Goal: Transaction & Acquisition: Purchase product/service

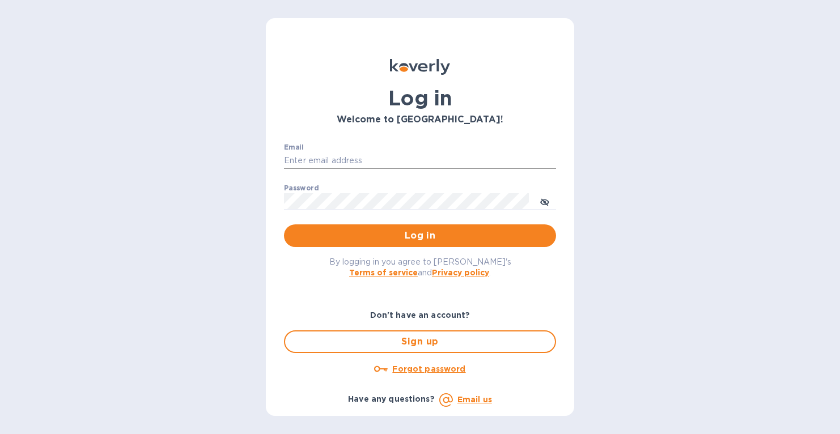
click at [341, 155] on input "Email" at bounding box center [420, 160] width 272 height 17
type input "jerome@lagrenouillewine.com"
click at [411, 232] on span "Log in" at bounding box center [420, 236] width 254 height 14
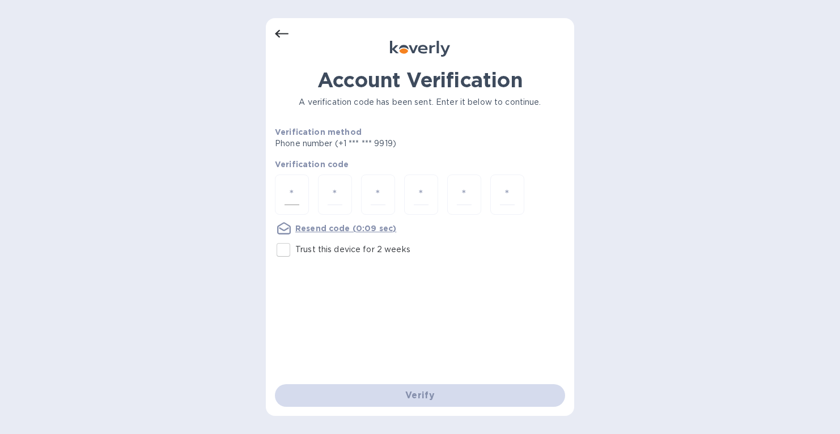
click at [293, 189] on input "number" at bounding box center [291, 194] width 15 height 21
type input "7"
type input "8"
type input "0"
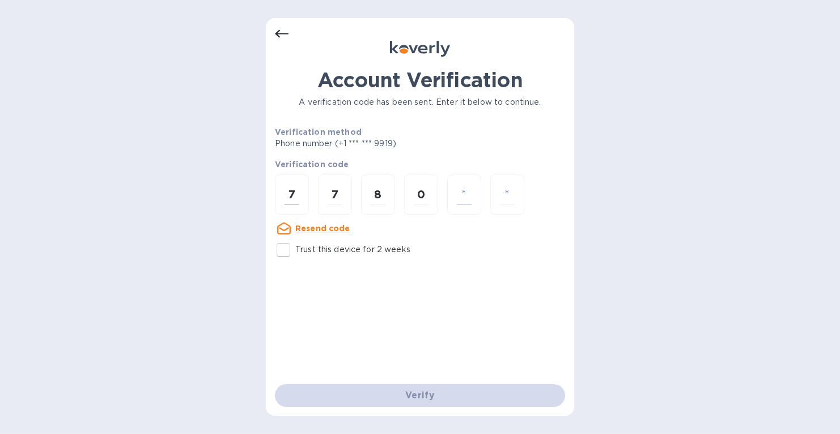
type input "9"
type input "3"
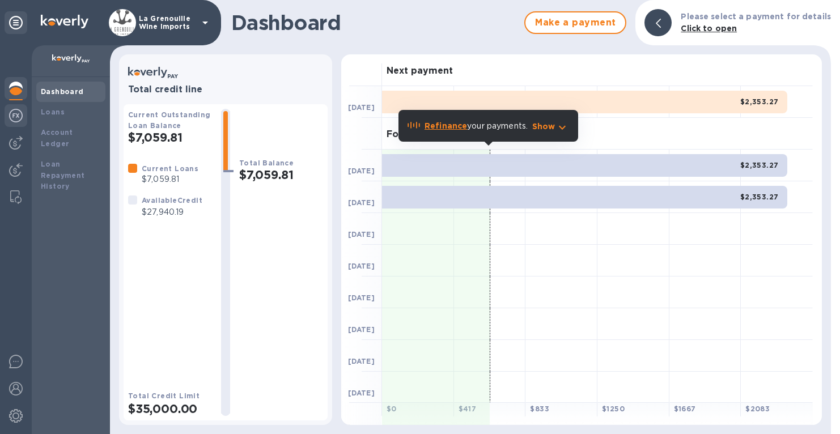
click at [19, 118] on img at bounding box center [16, 116] width 14 height 14
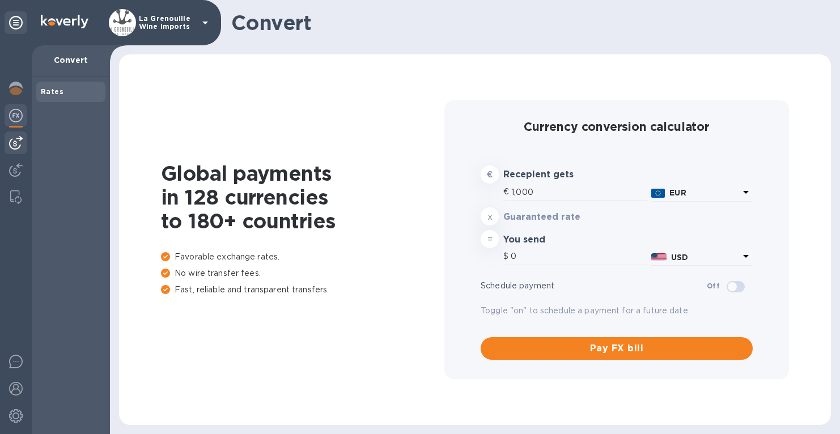
click at [15, 142] on img at bounding box center [16, 143] width 14 height 14
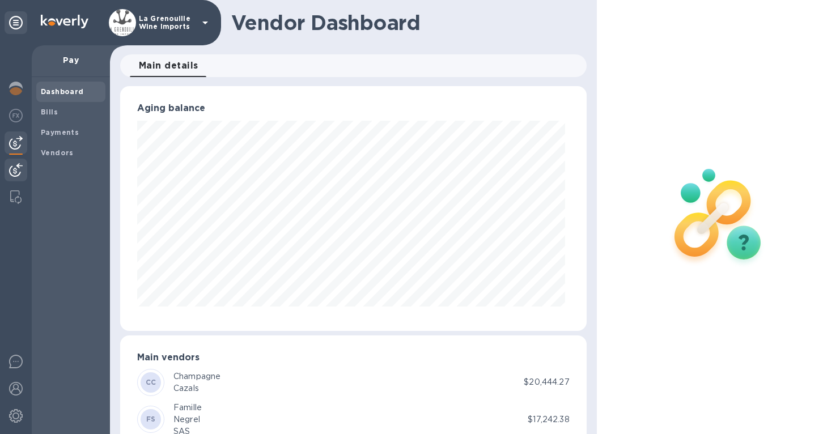
scroll to position [566389, 566172]
click at [15, 165] on img at bounding box center [16, 170] width 14 height 14
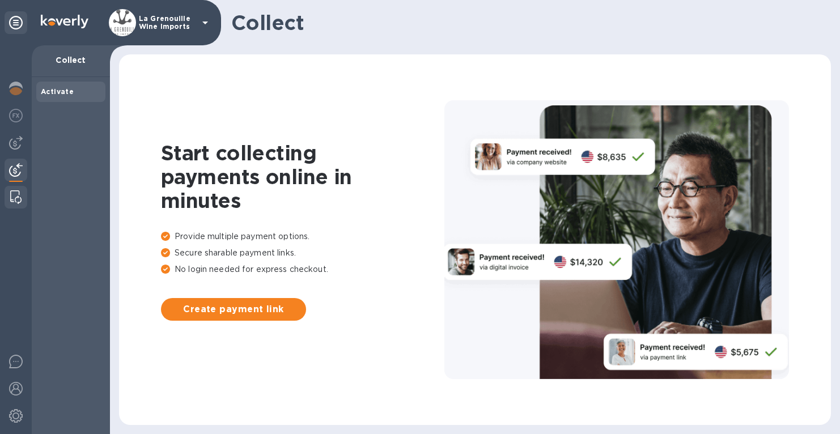
click at [16, 189] on div at bounding box center [16, 197] width 20 height 23
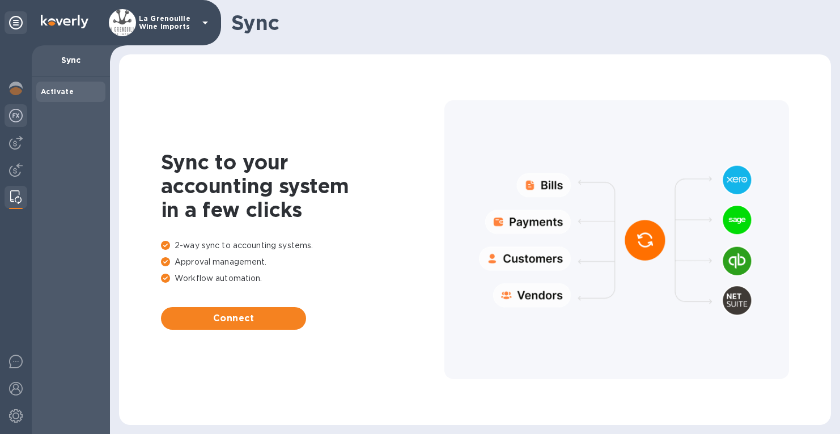
click at [23, 113] on div at bounding box center [16, 116] width 23 height 25
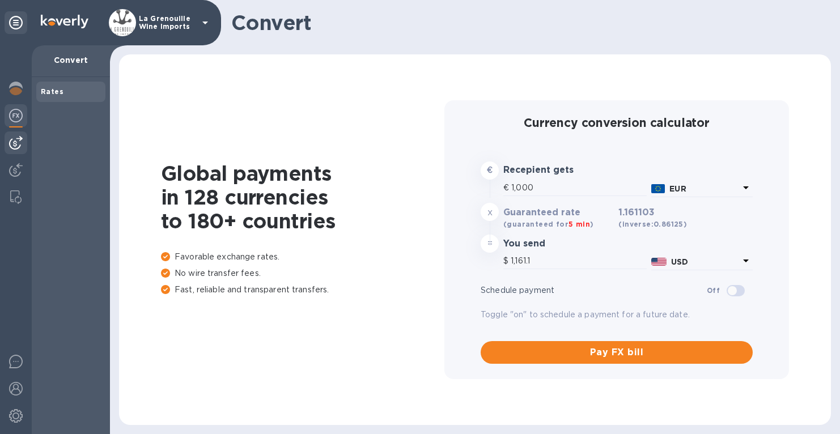
click at [18, 138] on img at bounding box center [16, 143] width 14 height 14
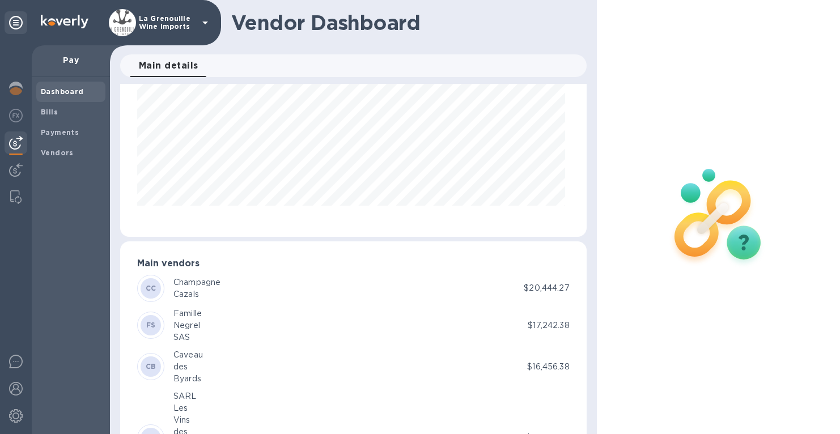
scroll to position [90, 0]
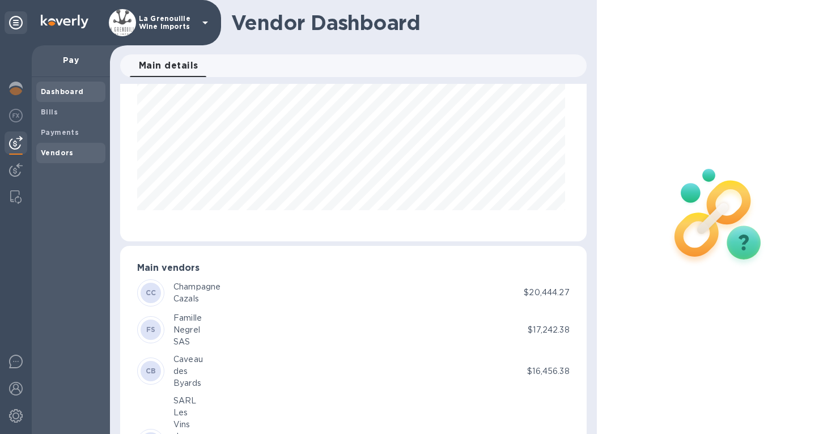
click at [61, 152] on b "Vendors" at bounding box center [57, 152] width 33 height 8
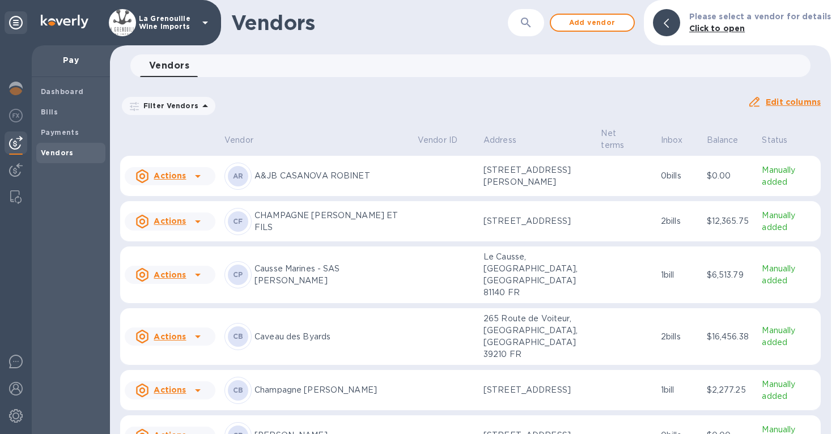
click at [502, 172] on p "[STREET_ADDRESS][PERSON_NAME]" at bounding box center [537, 176] width 109 height 24
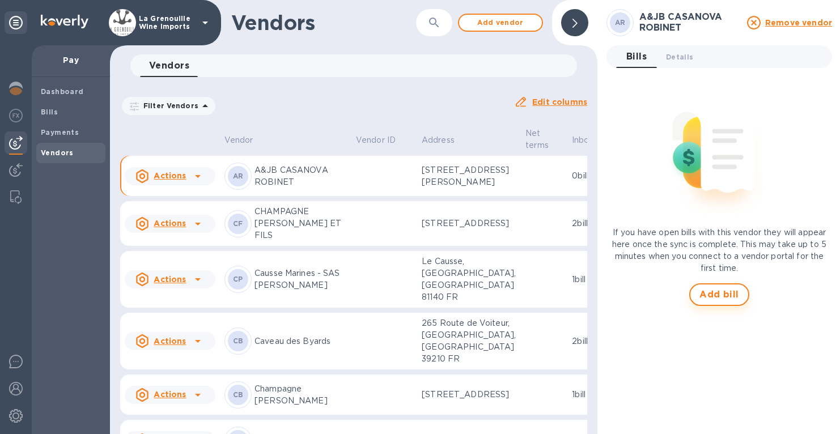
click at [707, 299] on span "Add bill" at bounding box center [719, 295] width 40 height 14
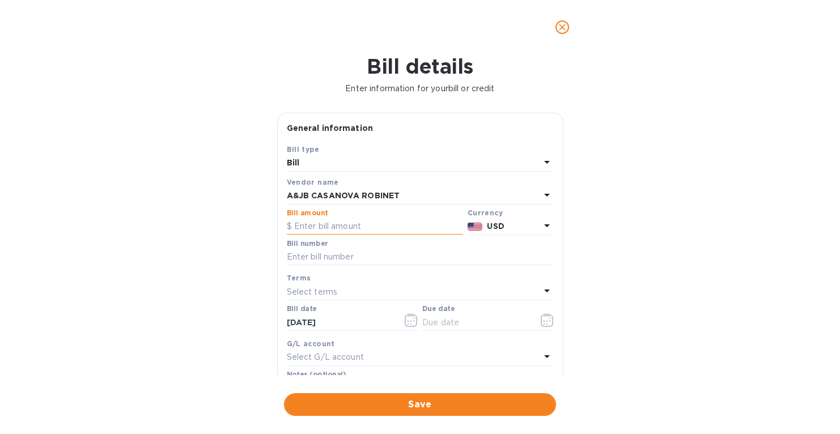
click at [339, 224] on input "text" at bounding box center [375, 226] width 176 height 17
click at [477, 227] on img at bounding box center [474, 227] width 15 height 8
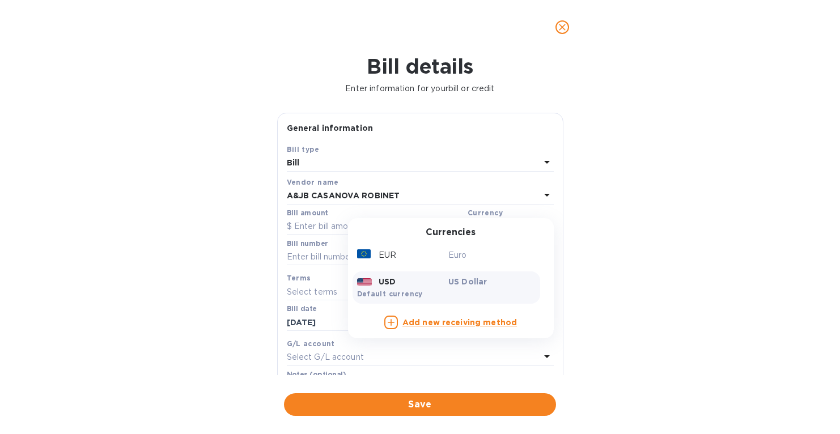
click at [477, 227] on div "Currencies EUR Euro USD US Dollar Default currency Add new receiving method" at bounding box center [451, 278] width 206 height 121
click at [428, 256] on div "EUR" at bounding box center [401, 255] width 92 height 16
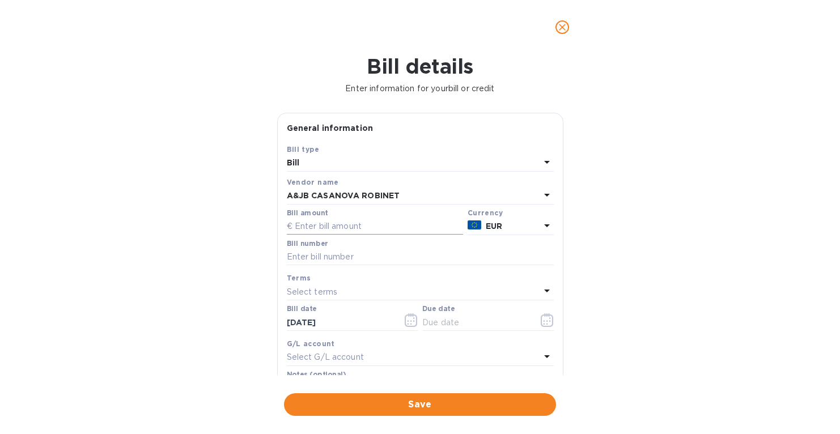
click at [331, 224] on input "text" at bounding box center [375, 226] width 176 height 17
type input "12,900"
click at [325, 256] on input "text" at bounding box center [420, 257] width 267 height 17
type input "1378"
click at [309, 296] on p "Select terms" at bounding box center [312, 292] width 51 height 12
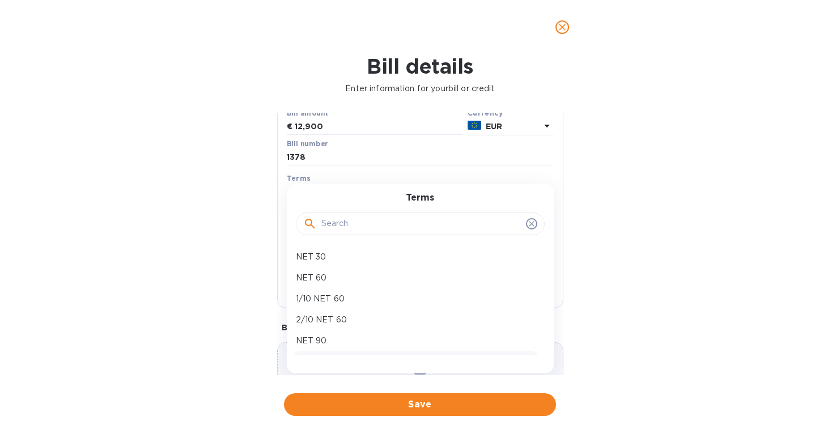
scroll to position [99, 0]
click at [328, 223] on input "text" at bounding box center [421, 224] width 200 height 17
click at [334, 197] on div "Terms" at bounding box center [420, 217] width 240 height 49
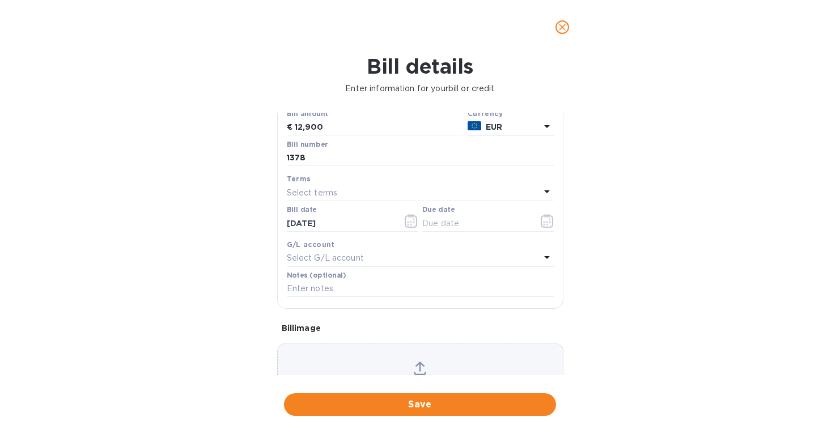
click at [633, 59] on h1 "Bill details" at bounding box center [420, 66] width 822 height 24
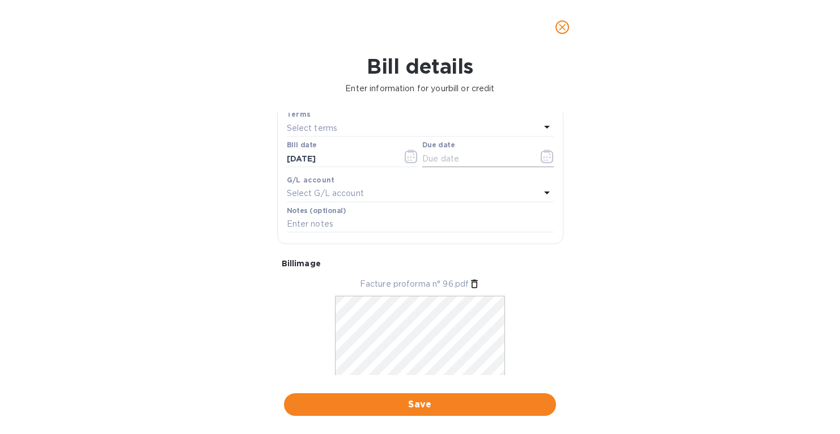
click at [433, 163] on input "text" at bounding box center [475, 158] width 107 height 17
type input "[DATE]"
click at [413, 401] on span "Save" at bounding box center [420, 405] width 254 height 14
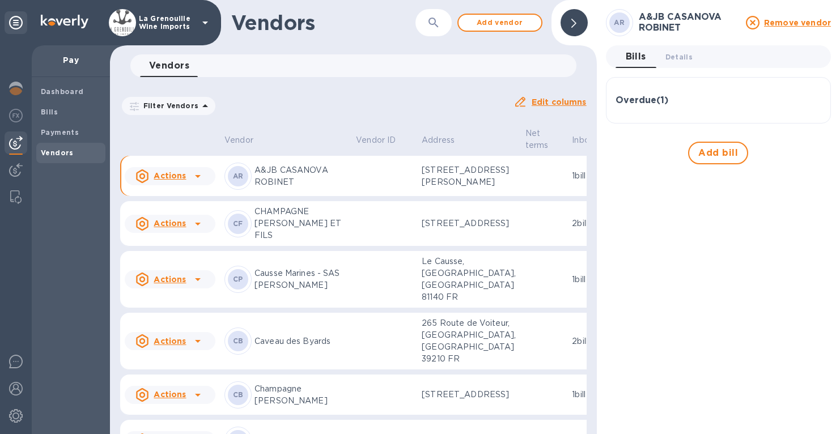
click at [521, 187] on td at bounding box center [544, 176] width 47 height 41
click at [184, 180] on u "Actions" at bounding box center [170, 175] width 32 height 9
click at [69, 108] on div at bounding box center [420, 217] width 840 height 434
click at [48, 109] on b "Bills" at bounding box center [49, 112] width 17 height 8
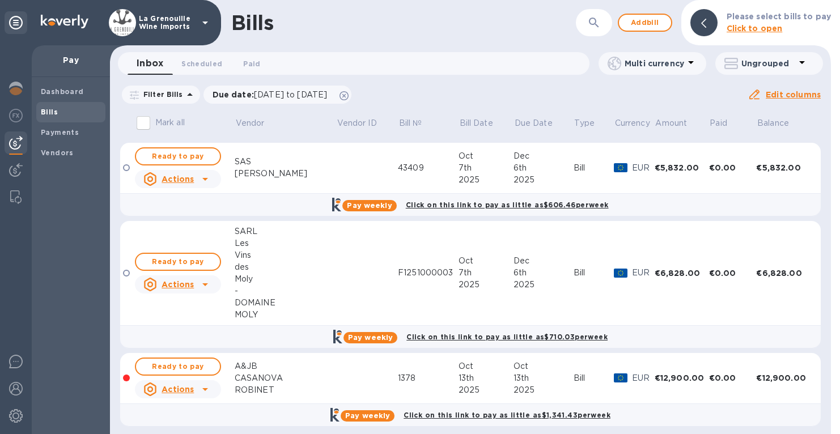
scroll to position [1387, 0]
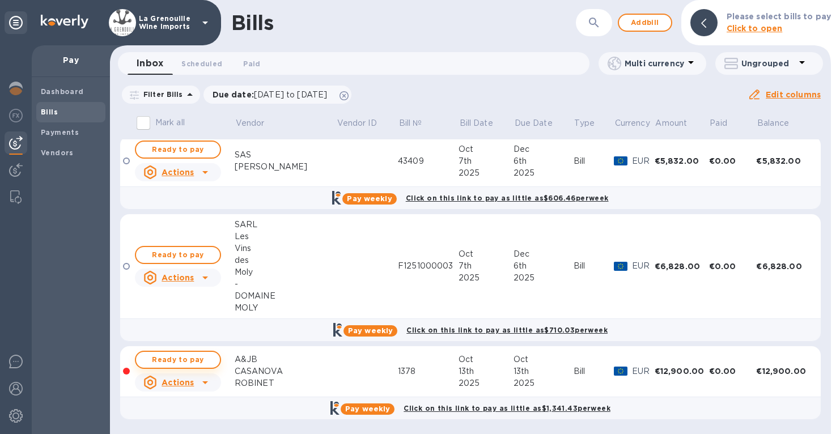
click at [192, 358] on span "Ready to pay" at bounding box center [178, 360] width 66 height 14
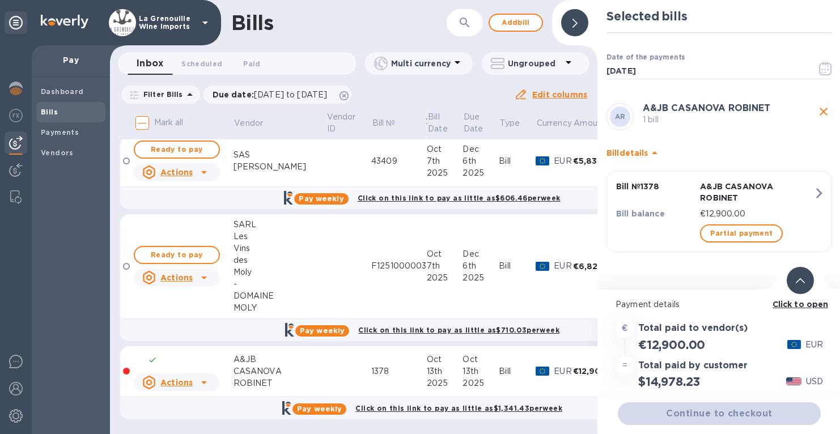
click at [669, 381] on h2 "$14,978.23" at bounding box center [669, 382] width 62 height 14
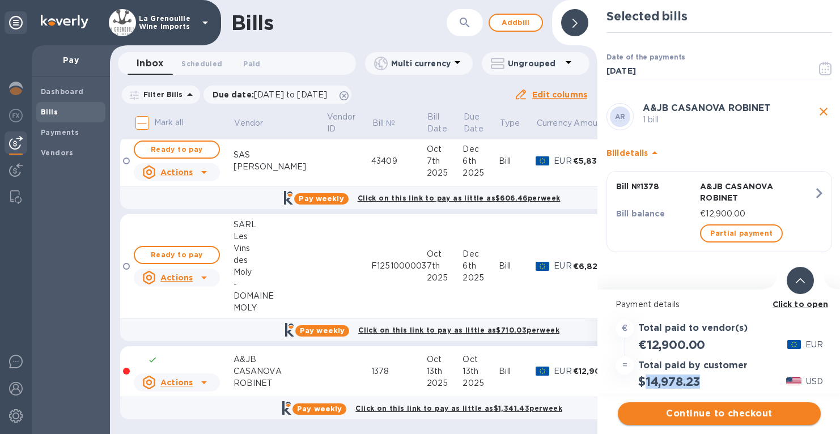
click at [690, 414] on span "Continue to checkout" at bounding box center [719, 414] width 185 height 14
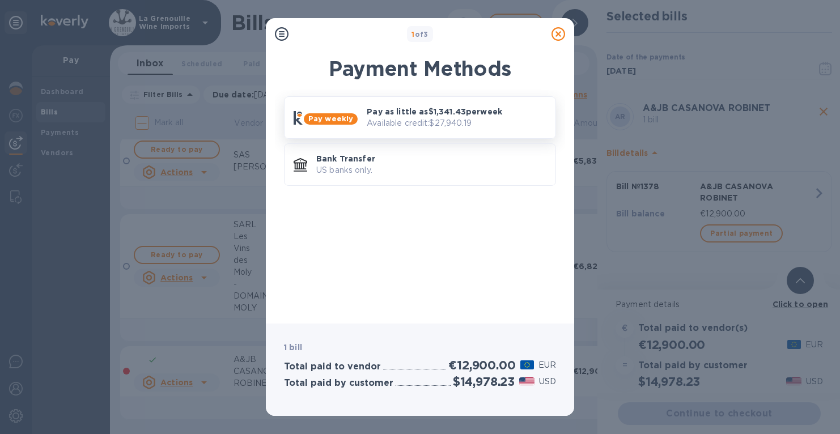
click at [440, 118] on p "Available credit: $27,940.19" at bounding box center [457, 123] width 180 height 12
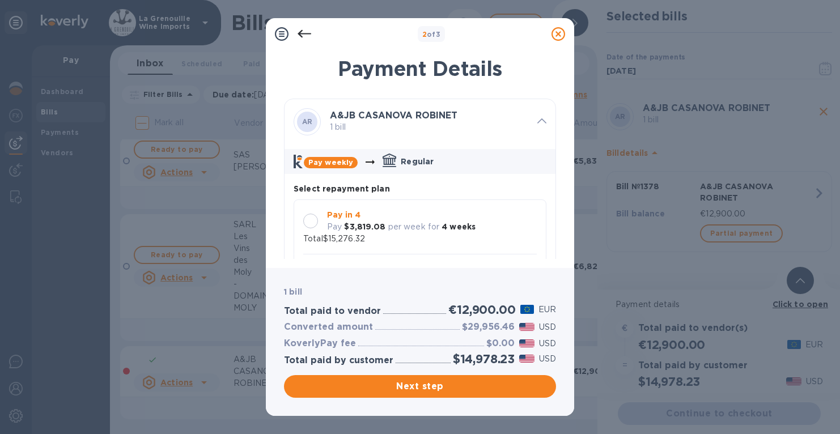
scroll to position [11, 0]
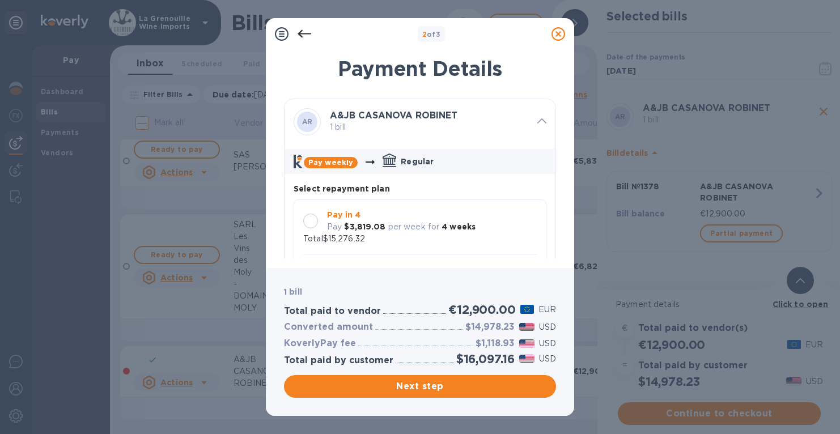
click at [466, 357] on h2 "$16,097.16" at bounding box center [485, 359] width 58 height 14
click at [470, 359] on h2 "$16,097.16" at bounding box center [485, 359] width 58 height 14
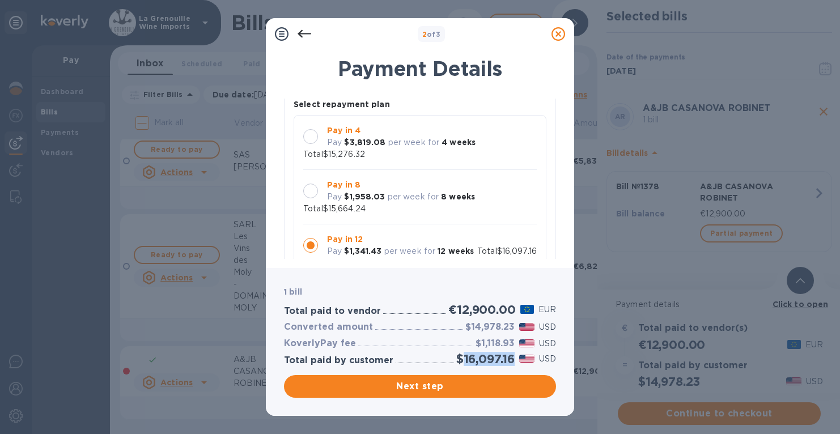
scroll to position [93, 0]
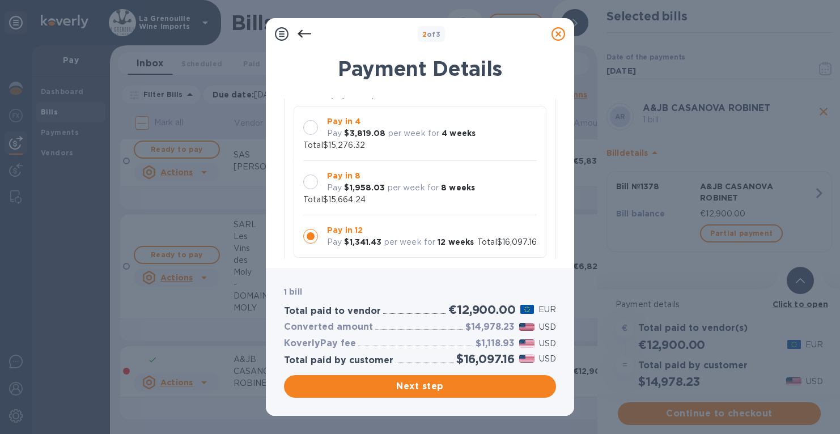
click at [309, 120] on div at bounding box center [310, 127] width 15 height 15
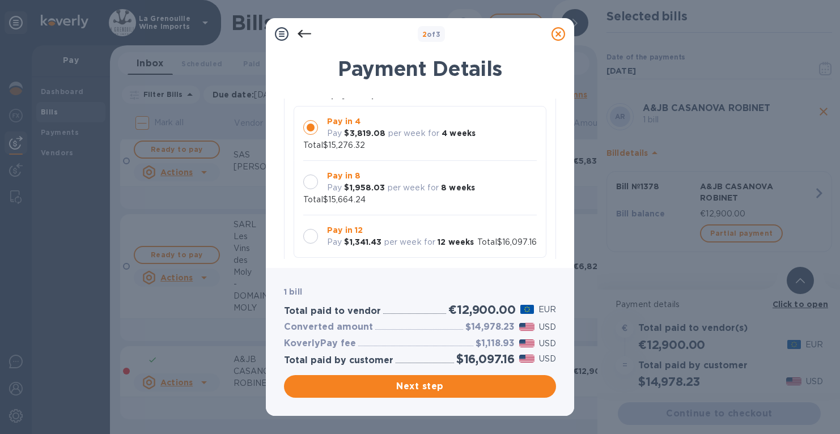
scroll to position [0, 0]
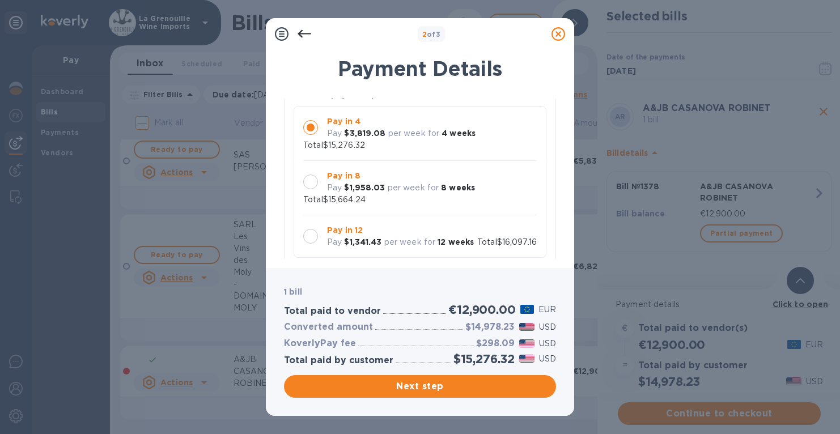
click at [475, 360] on h2 "$15,276.32" at bounding box center [483, 359] width 61 height 14
click at [470, 389] on span "Next step" at bounding box center [420, 387] width 254 height 14
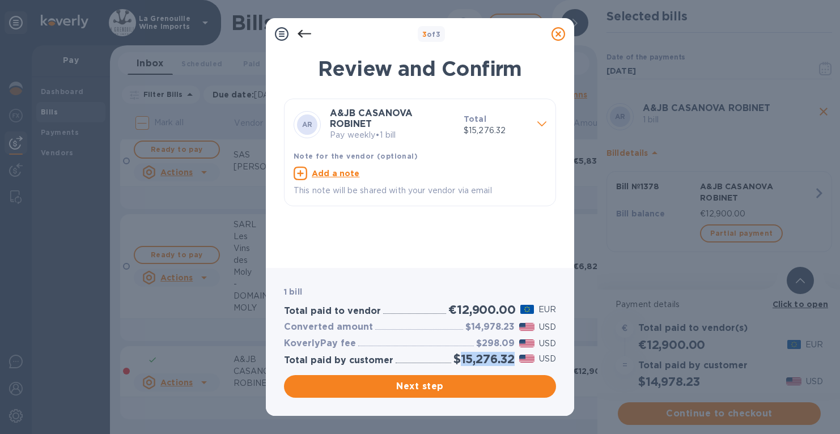
click at [471, 362] on h2 "$15,276.32" at bounding box center [483, 359] width 61 height 14
click at [455, 382] on span "Next step" at bounding box center [420, 387] width 254 height 14
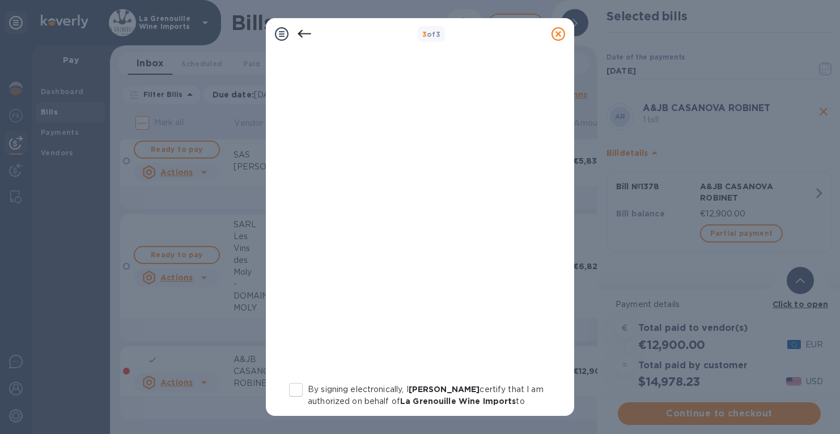
scroll to position [211, 0]
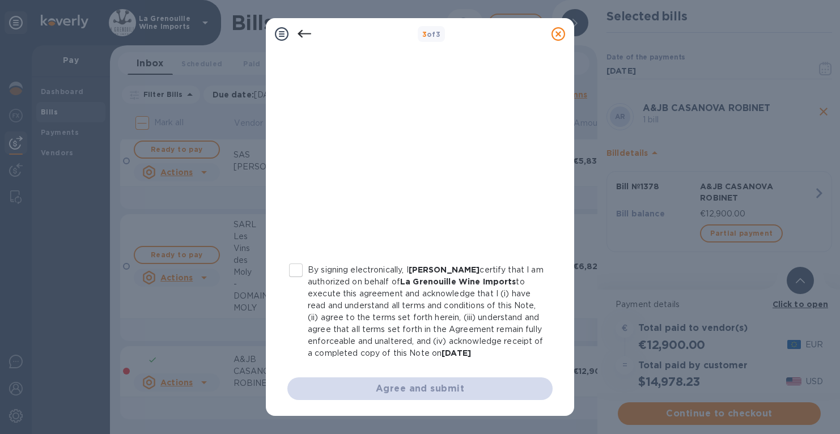
click at [297, 259] on input "By signing electronically, I [PERSON_NAME] certify that I am authorized on beha…" at bounding box center [296, 270] width 24 height 24
checkbox input "true"
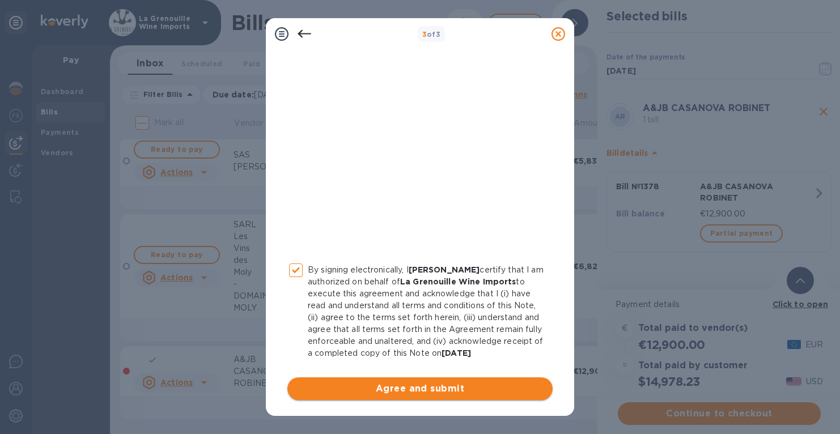
click at [381, 386] on span "Agree and submit" at bounding box center [419, 389] width 247 height 14
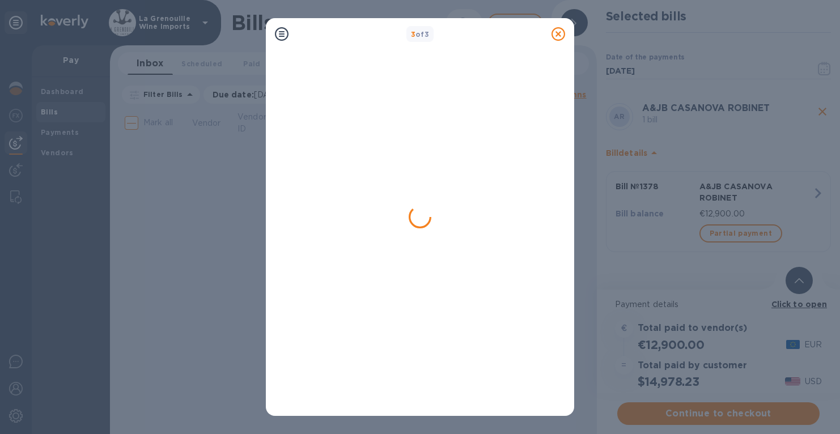
scroll to position [0, 0]
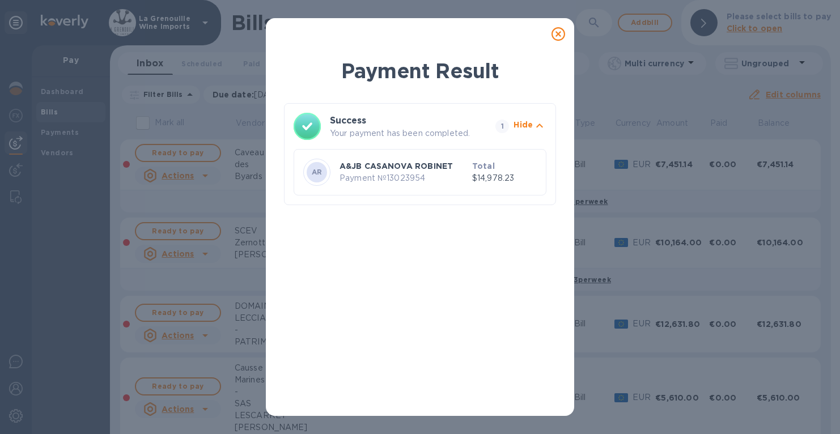
click at [558, 36] on icon at bounding box center [558, 34] width 14 height 14
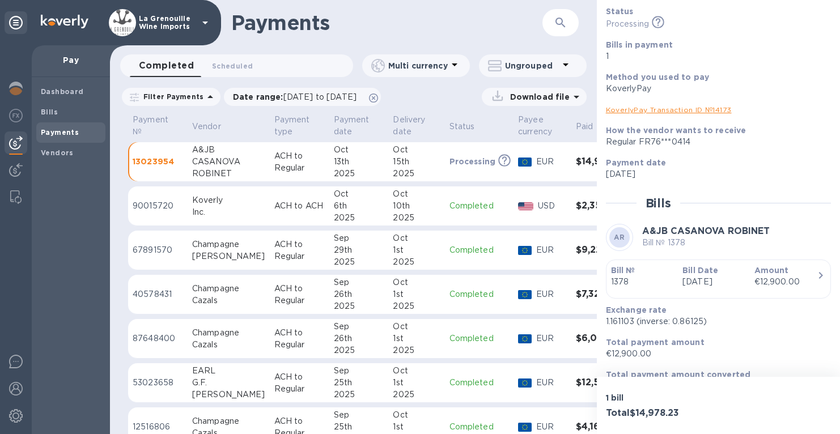
scroll to position [100, 0]
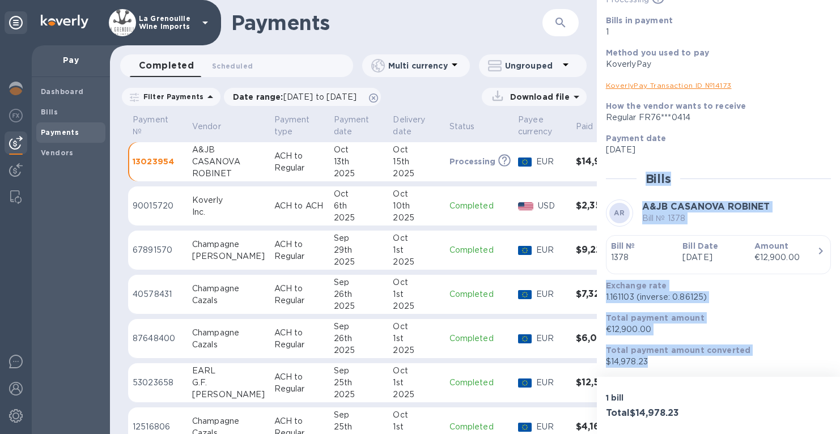
drag, startPoint x: 674, startPoint y: 365, endPoint x: 617, endPoint y: 180, distance: 193.4
click at [617, 180] on div "Status Processing This payment is under compliance review, which may take up to…" at bounding box center [718, 174] width 225 height 386
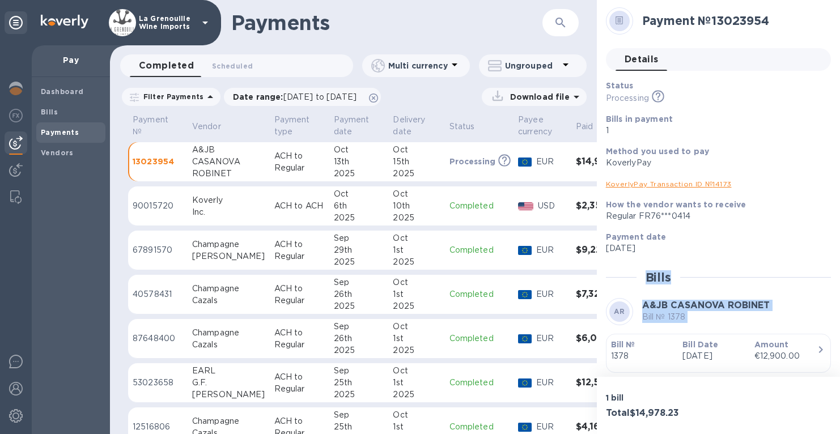
scroll to position [0, 0]
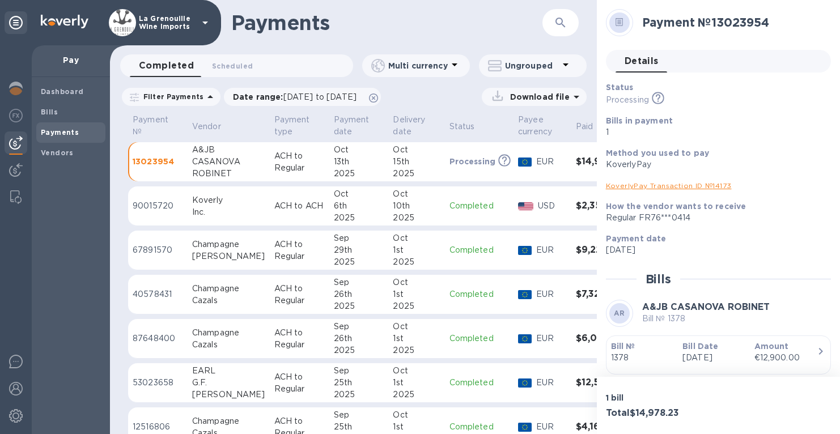
click at [678, 186] on link "KoverlyPay Transaction ID № 14173" at bounding box center [669, 185] width 126 height 8
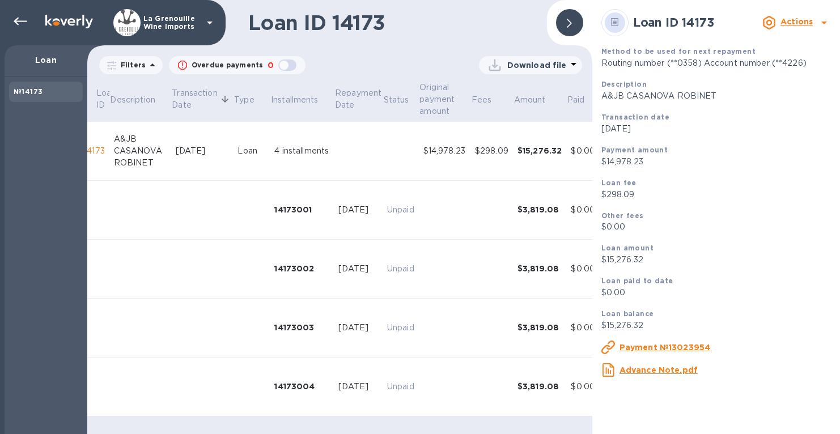
scroll to position [0, 29]
click at [20, 22] on icon at bounding box center [21, 22] width 14 height 14
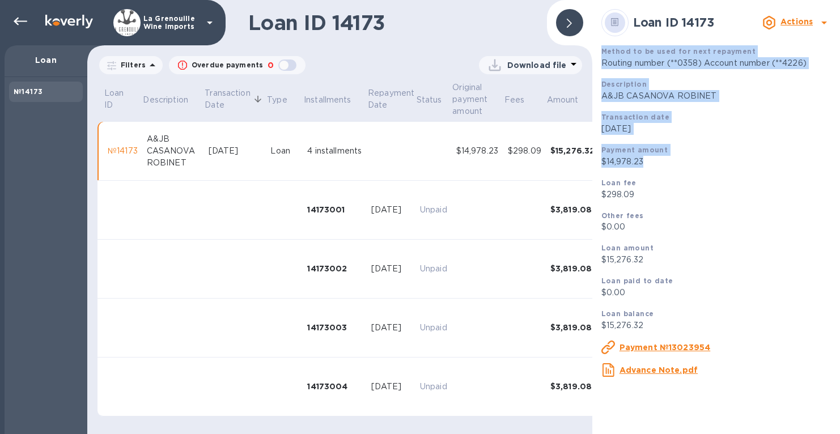
drag, startPoint x: 602, startPoint y: 53, endPoint x: 680, endPoint y: 160, distance: 132.1
click at [680, 160] on div "Method to be used for next repayment Routing number (**0358) Account number (**…" at bounding box center [718, 211] width 243 height 341
click at [680, 160] on p "$14,978.23" at bounding box center [718, 162] width 234 height 12
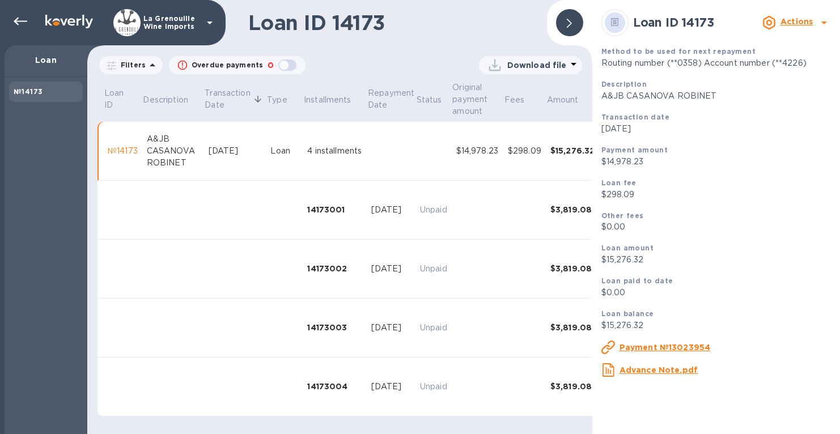
click at [116, 150] on div "№14173" at bounding box center [123, 151] width 30 height 12
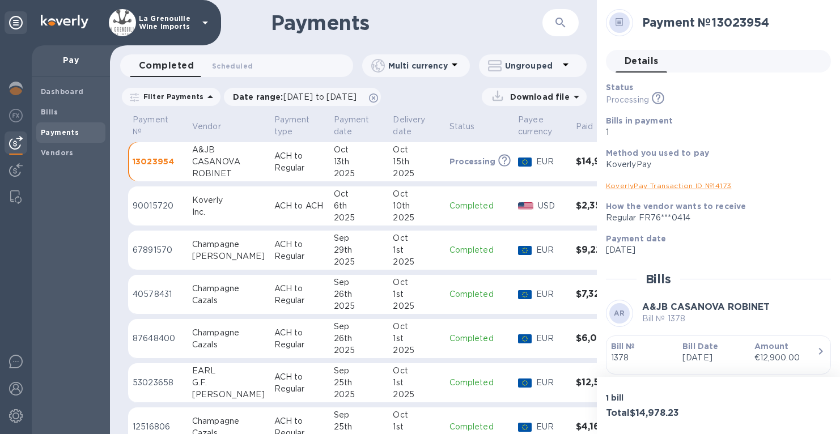
click at [617, 268] on div "Status Processing This payment is under compliance review, which may take up to…" at bounding box center [718, 275] width 225 height 386
click at [659, 96] on icon at bounding box center [658, 97] width 5 height 6
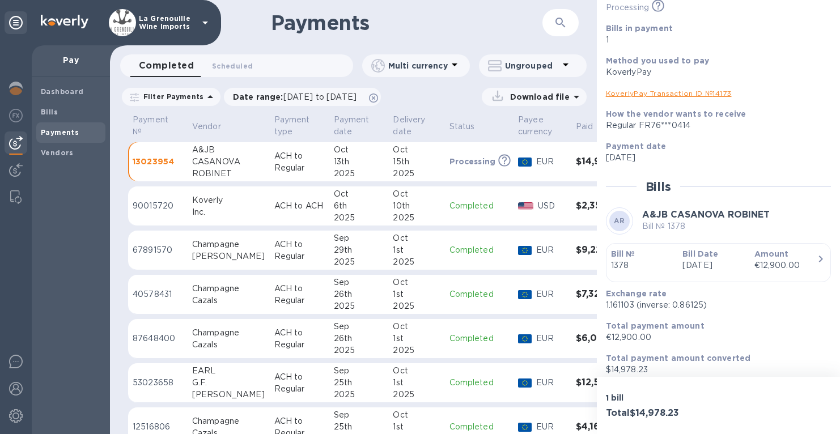
scroll to position [100, 0]
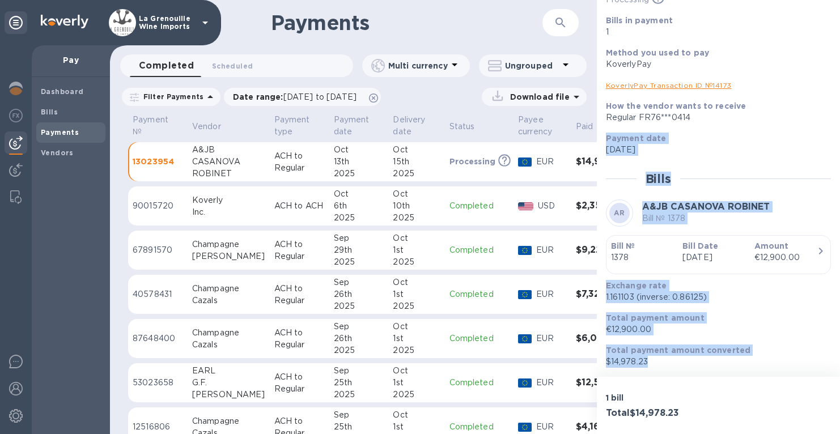
drag, startPoint x: 687, startPoint y: 358, endPoint x: 611, endPoint y: 129, distance: 241.2
click at [611, 129] on div "Status Processing This payment is under compliance review, which may take up to…" at bounding box center [718, 174] width 225 height 386
copy div "Payment date Oct 13 2025 Bills AR A&JB CASANOVA ROBINET Bill № 1378 Bill № 1378…"
